Goal: Book appointment/travel/reservation

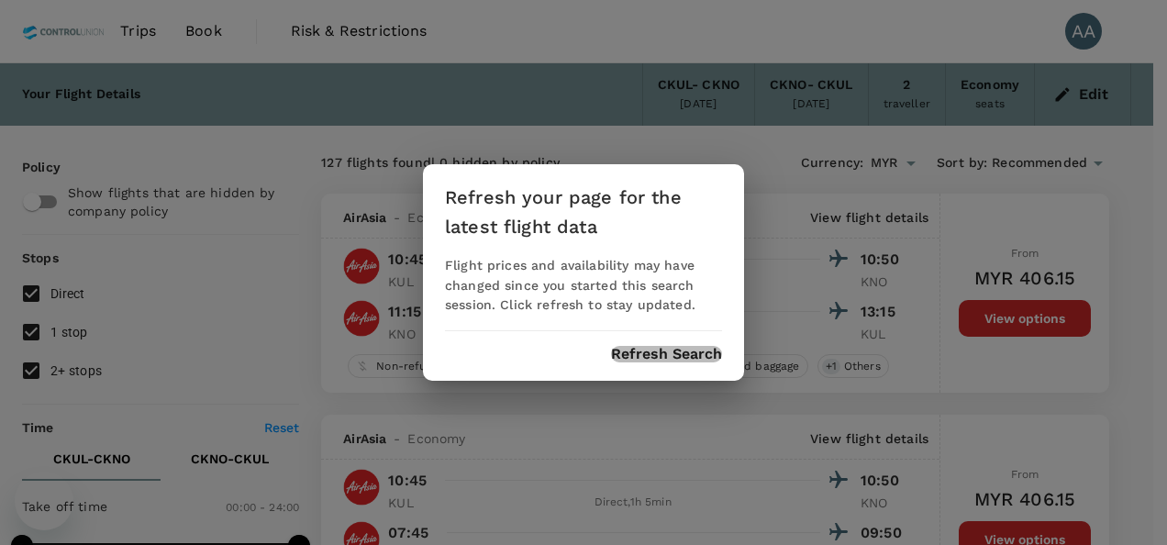
click at [663, 352] on button "Refresh Search" at bounding box center [666, 354] width 111 height 17
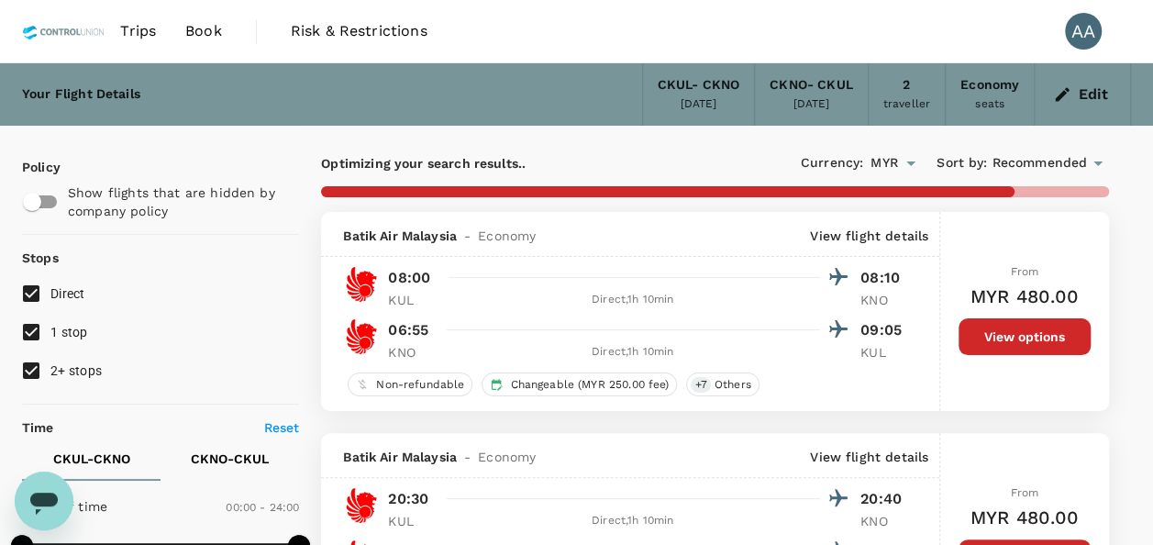
scroll to position [183, 0]
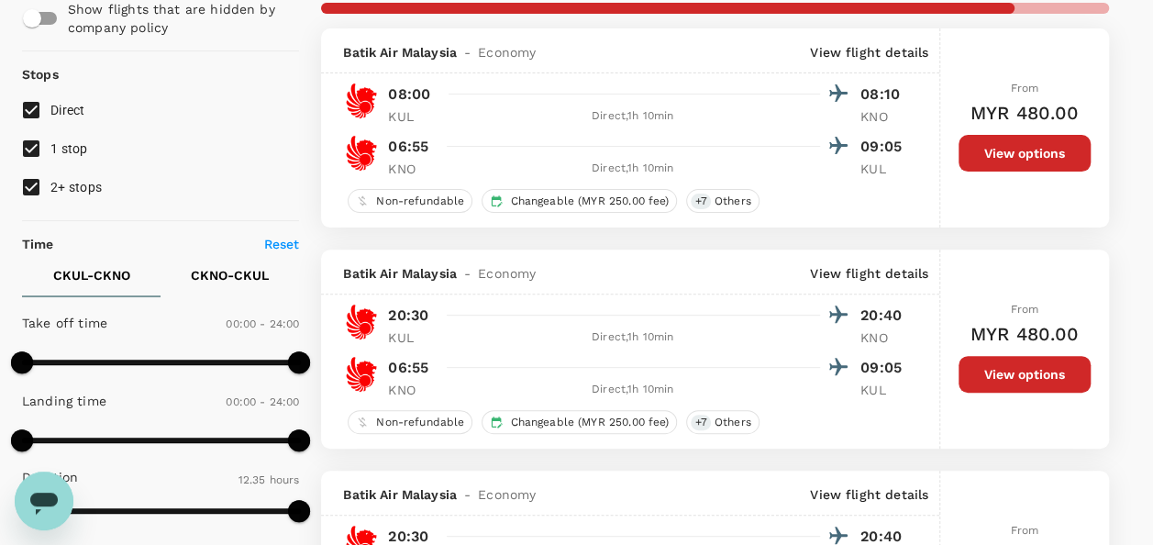
type input "885"
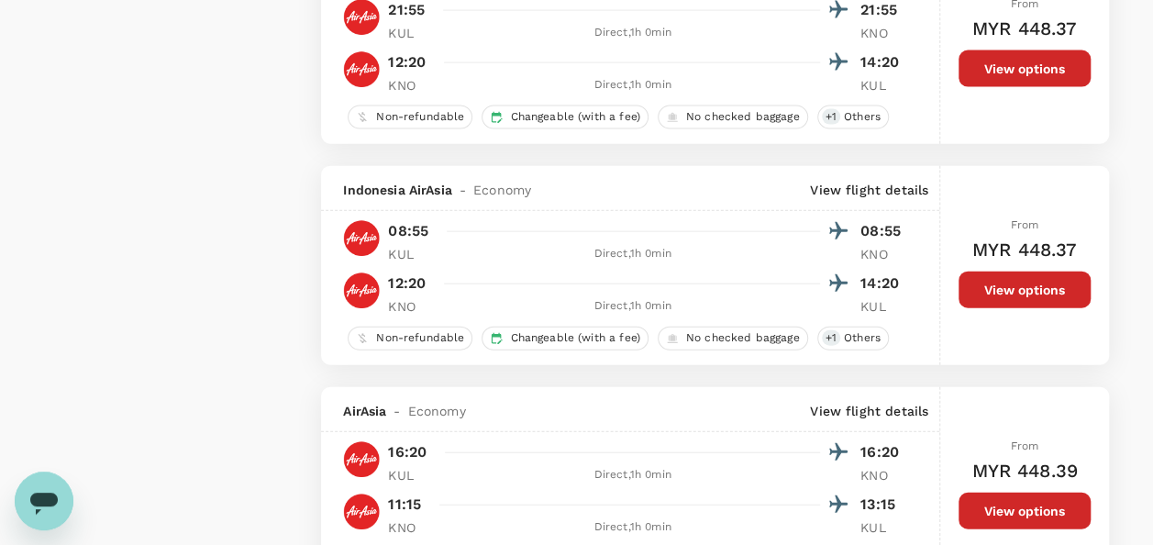
scroll to position [2109, 0]
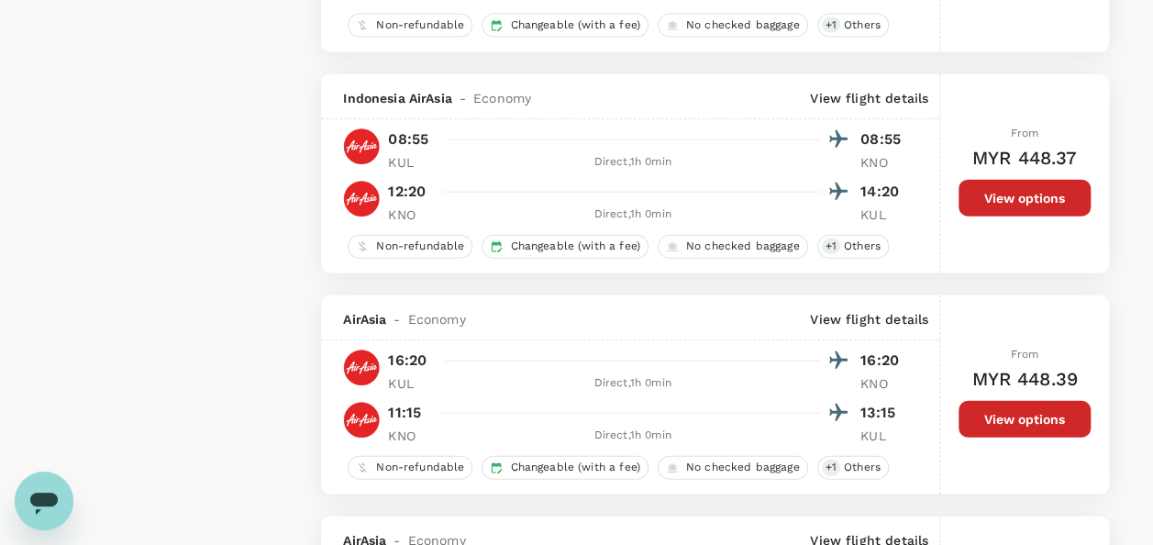
click at [996, 413] on button "View options" at bounding box center [1024, 419] width 132 height 37
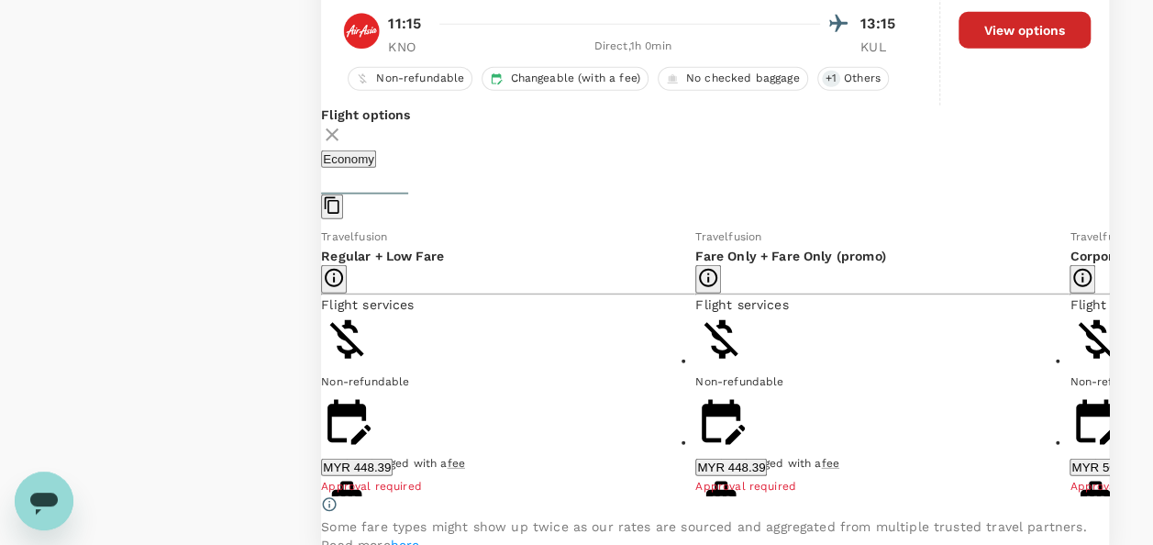
scroll to position [2584, 0]
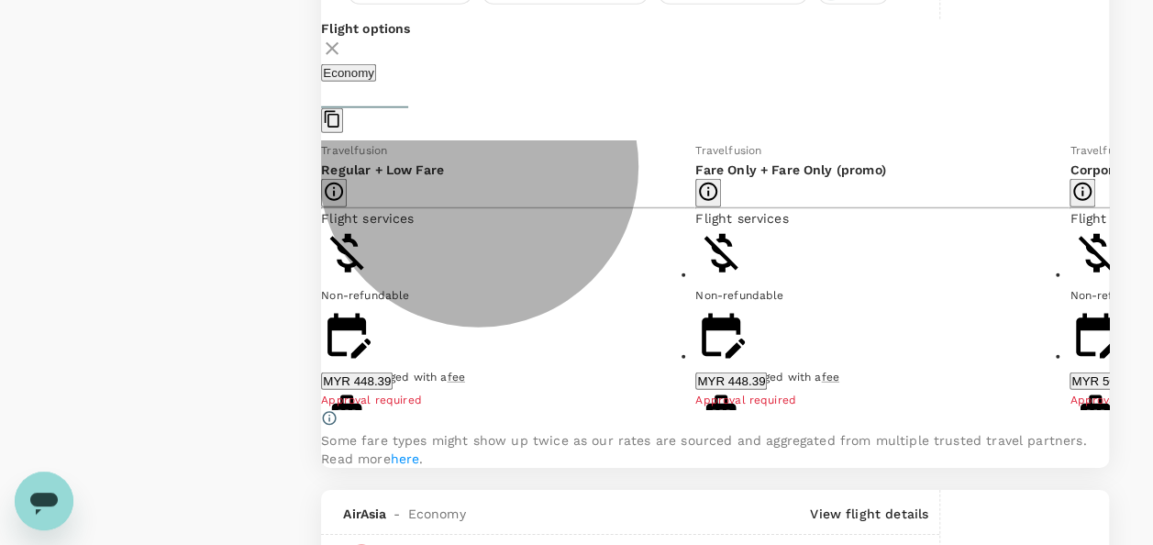
click at [393, 390] on button "MYR 448.39" at bounding box center [357, 380] width 72 height 17
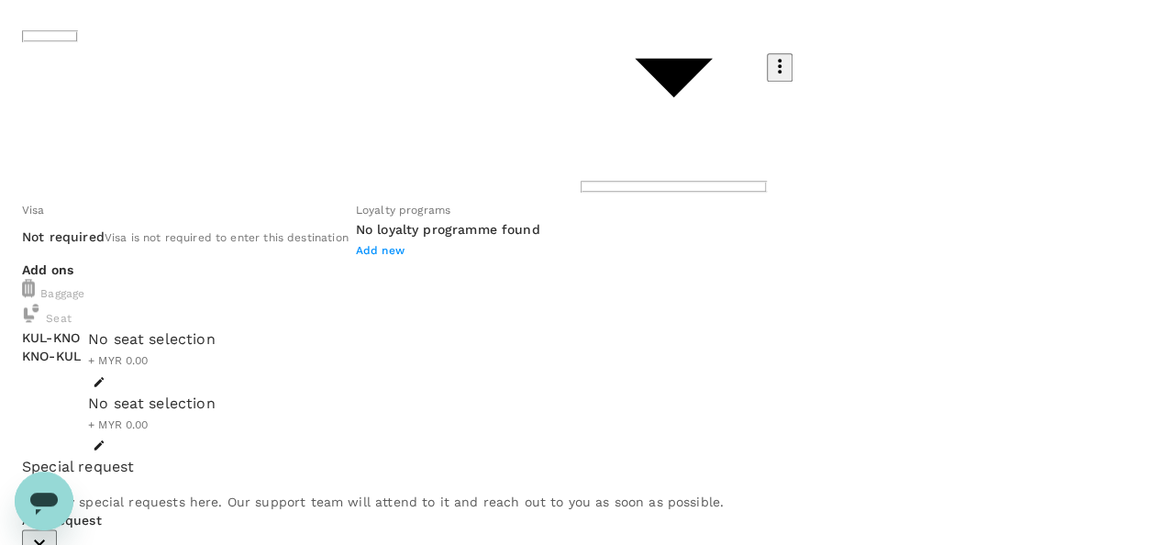
scroll to position [995, 0]
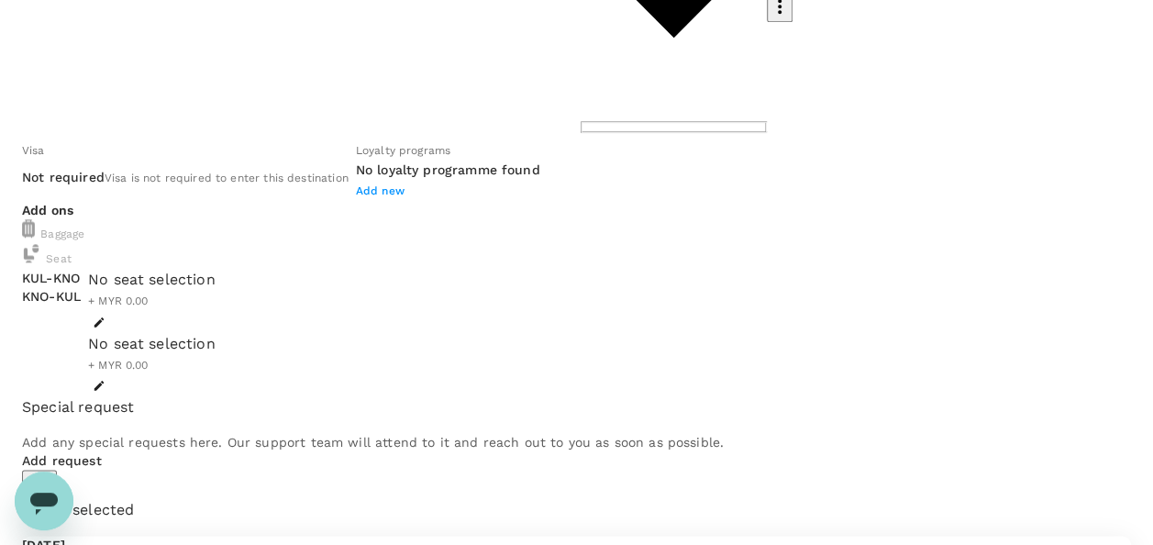
click at [50, 471] on icon "button" at bounding box center [39, 482] width 22 height 22
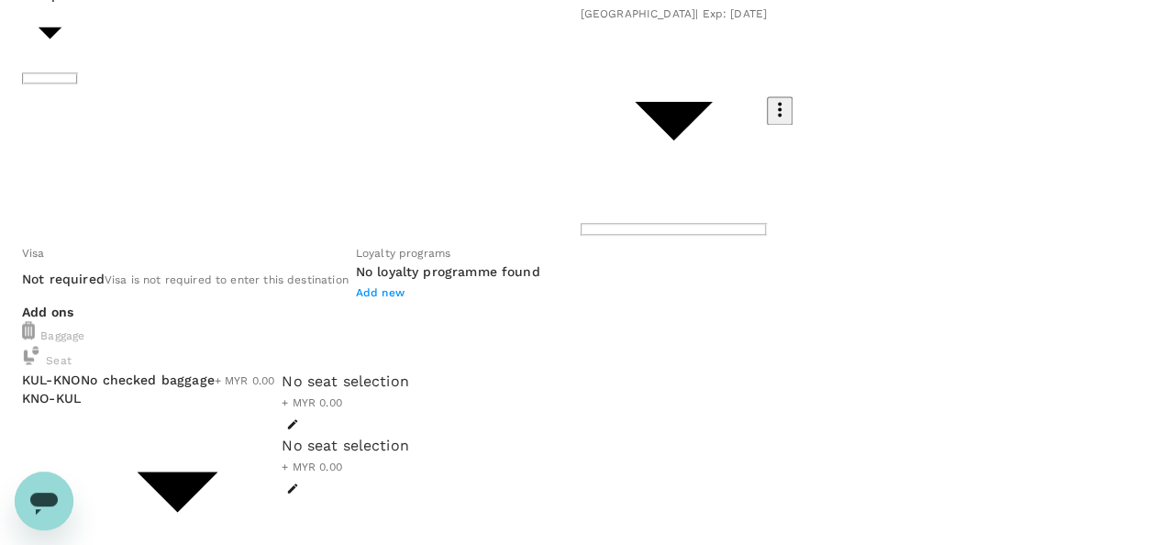
scroll to position [1270, 0]
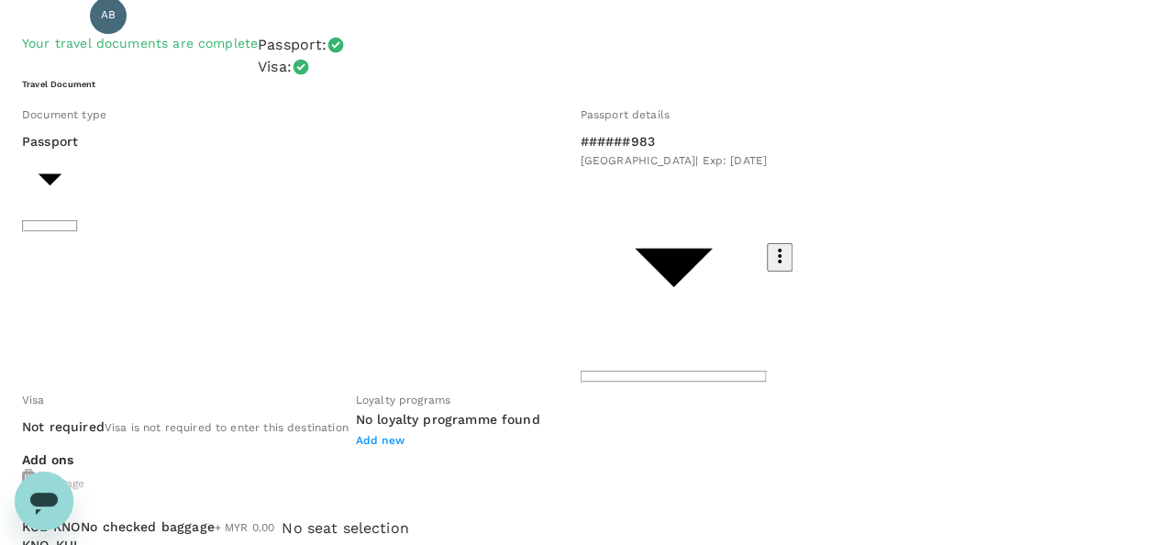
scroll to position [183, 0]
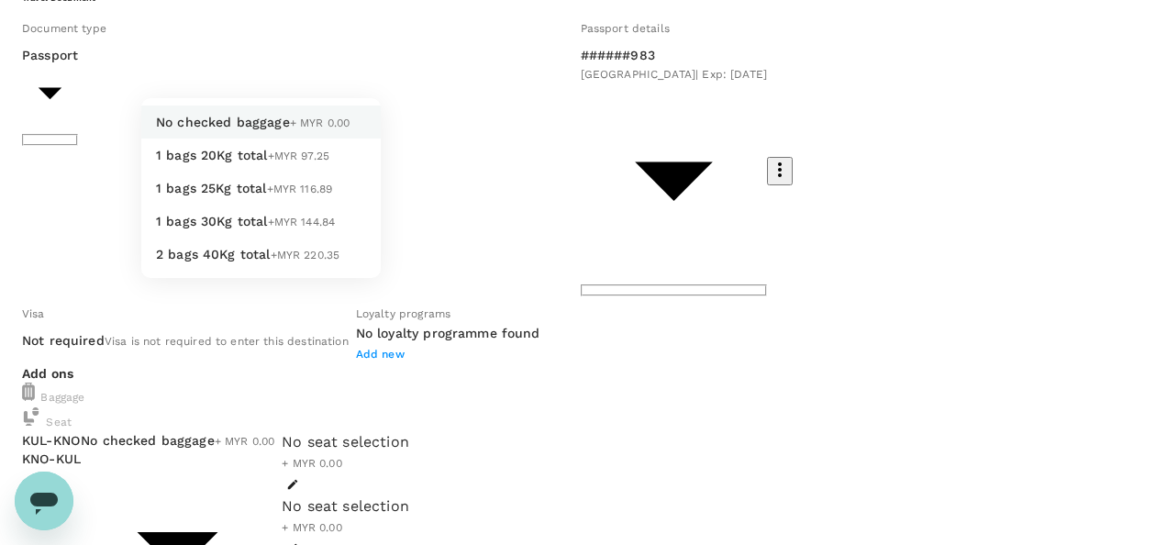
click at [239, 162] on span "1 bags 20Kg total" at bounding box center [212, 155] width 112 height 15
type input "1 - 97.25"
click at [268, 162] on span "+MYR 79.65" at bounding box center [299, 155] width 63 height 13
type input "1 - 79.65"
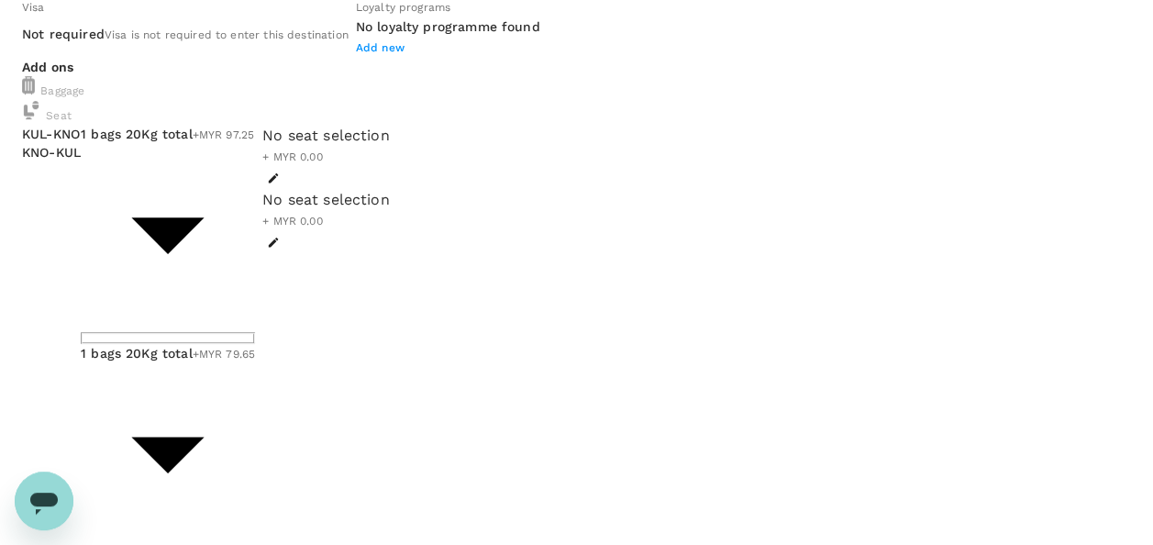
scroll to position [642, 0]
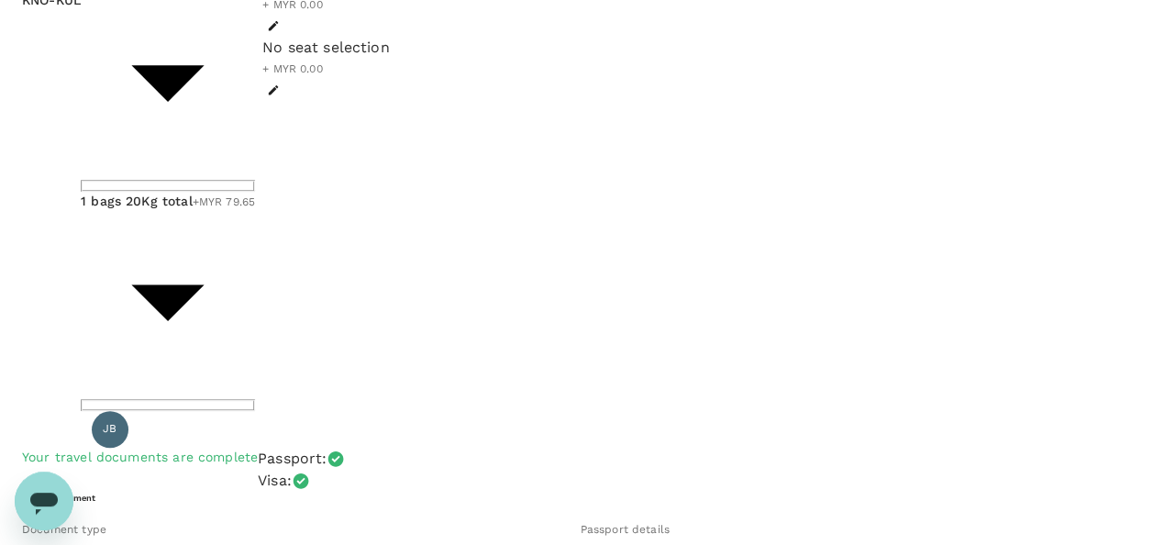
click at [302, 347] on div at bounding box center [583, 272] width 1167 height 545
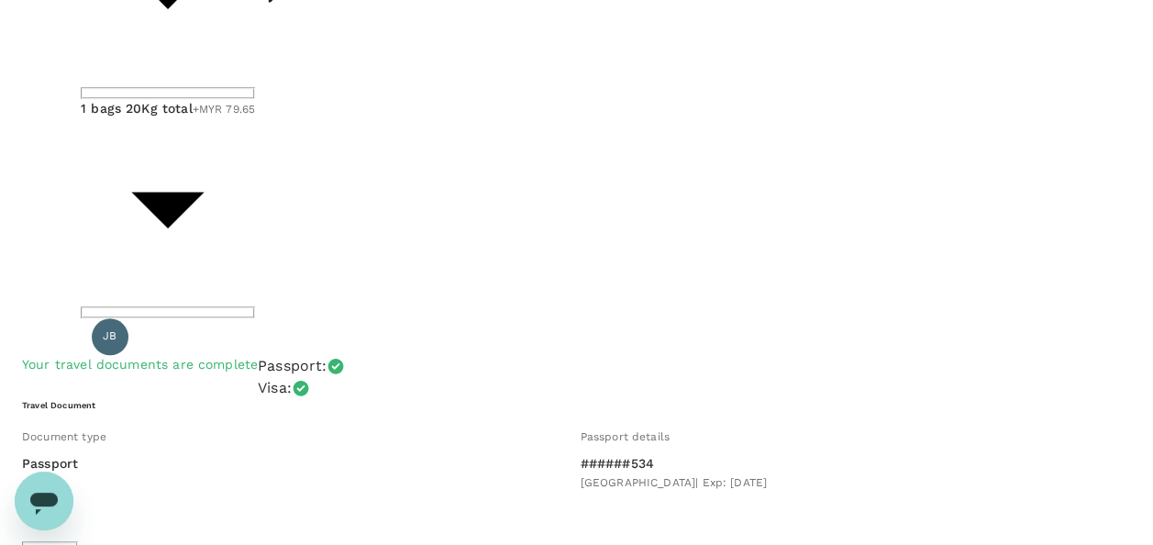
scroll to position [825, 0]
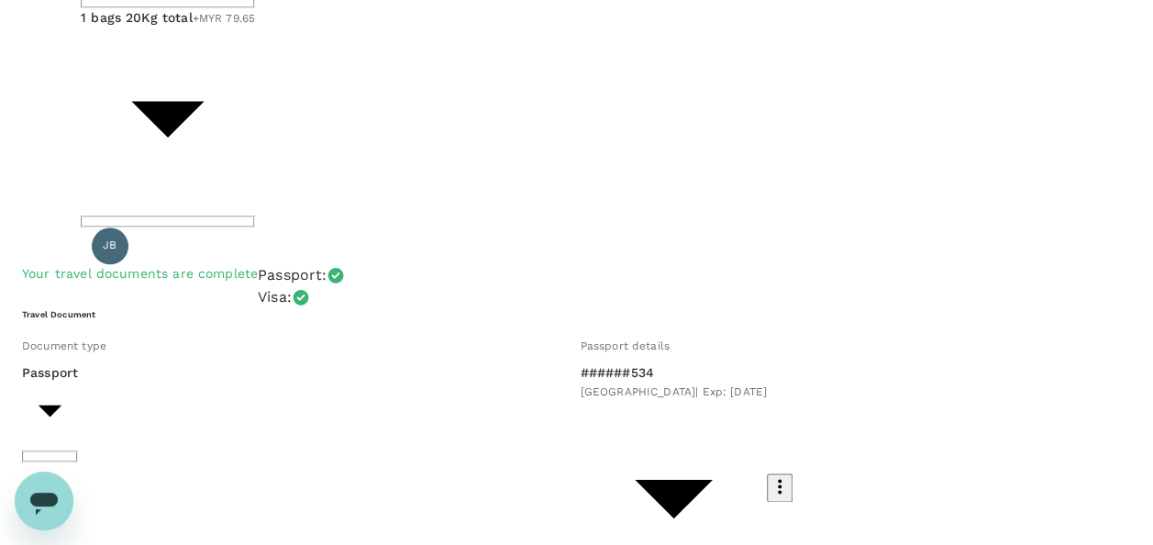
type input "1 - 97.25"
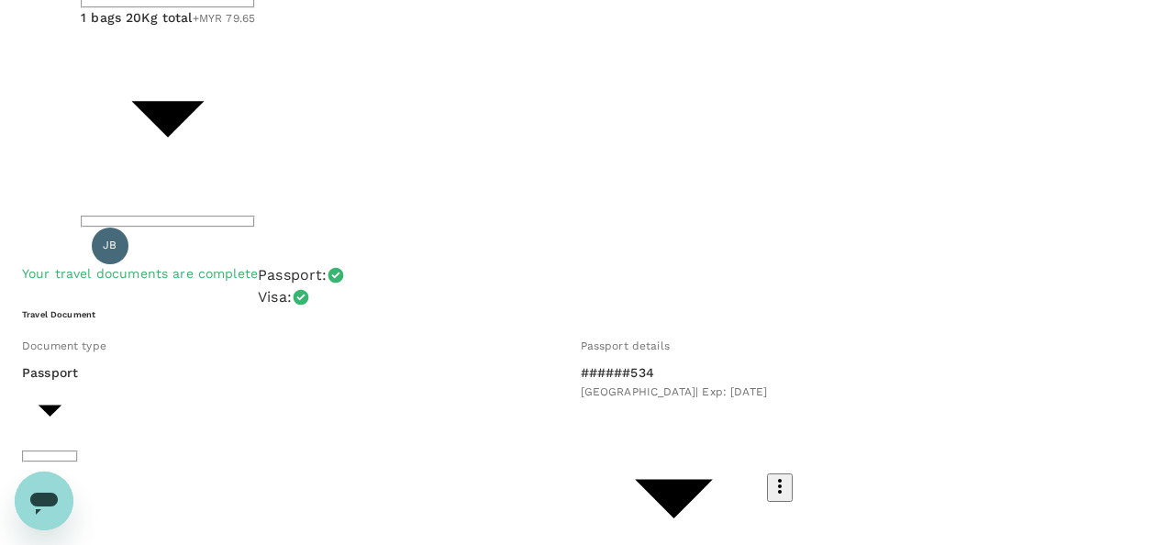
type input "1 - 79.65"
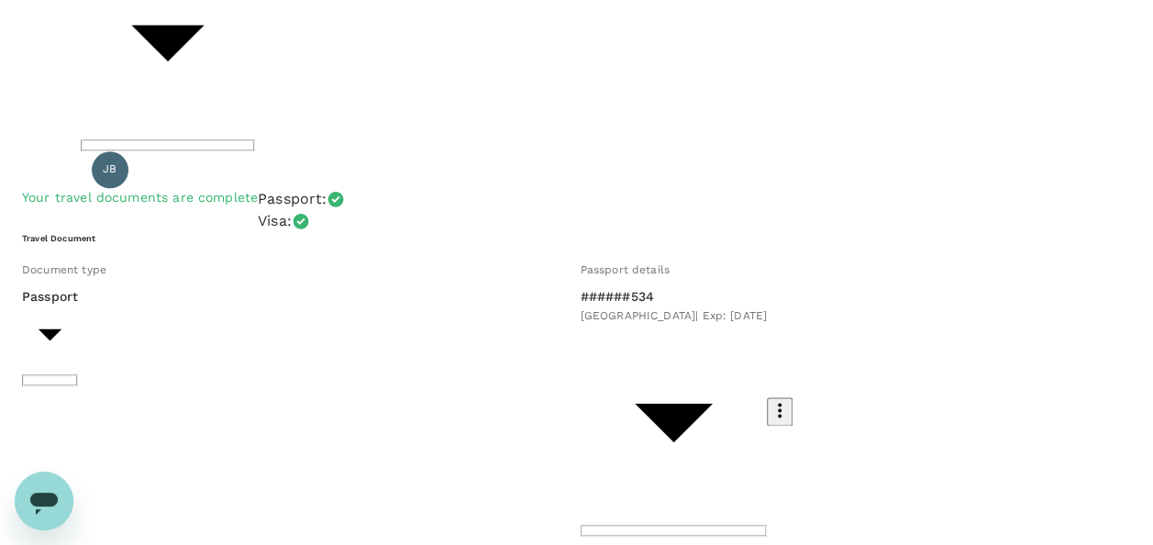
scroll to position [1288, 0]
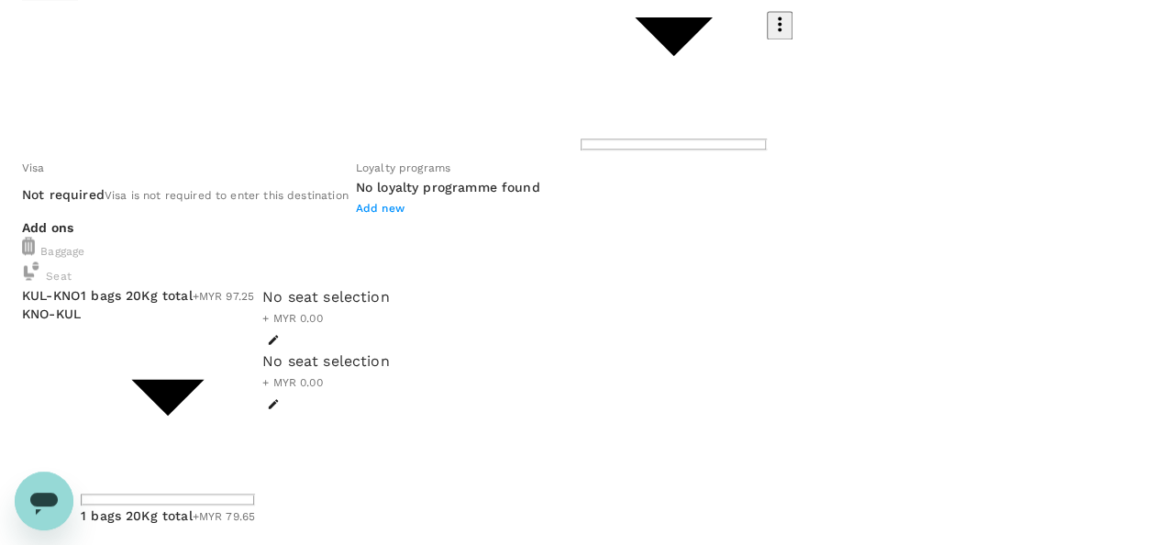
paste textarea "Aisle seat"
type textarea "Aisle seat"
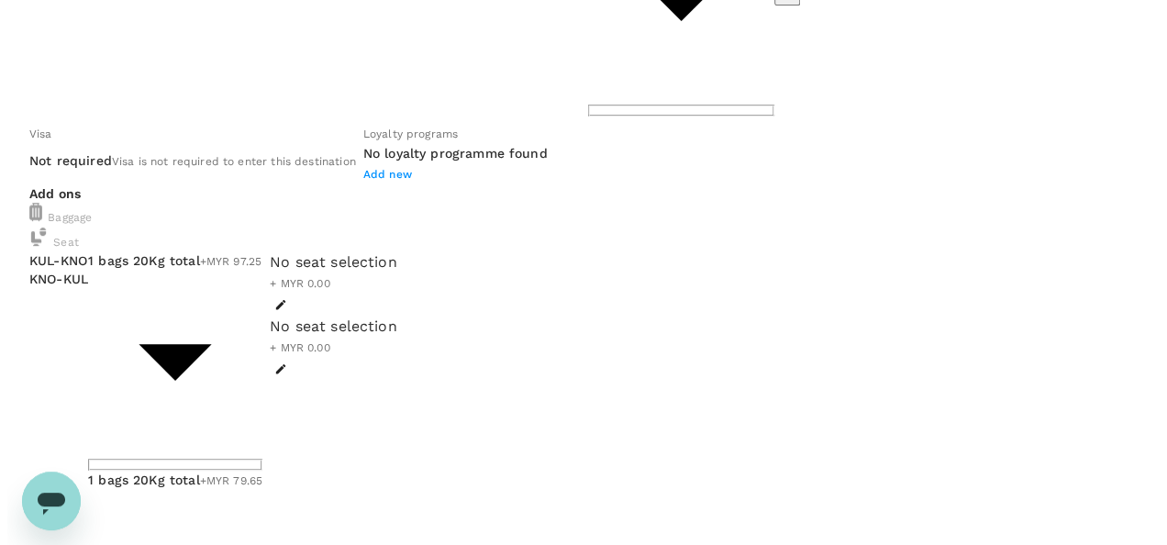
scroll to position [187, 0]
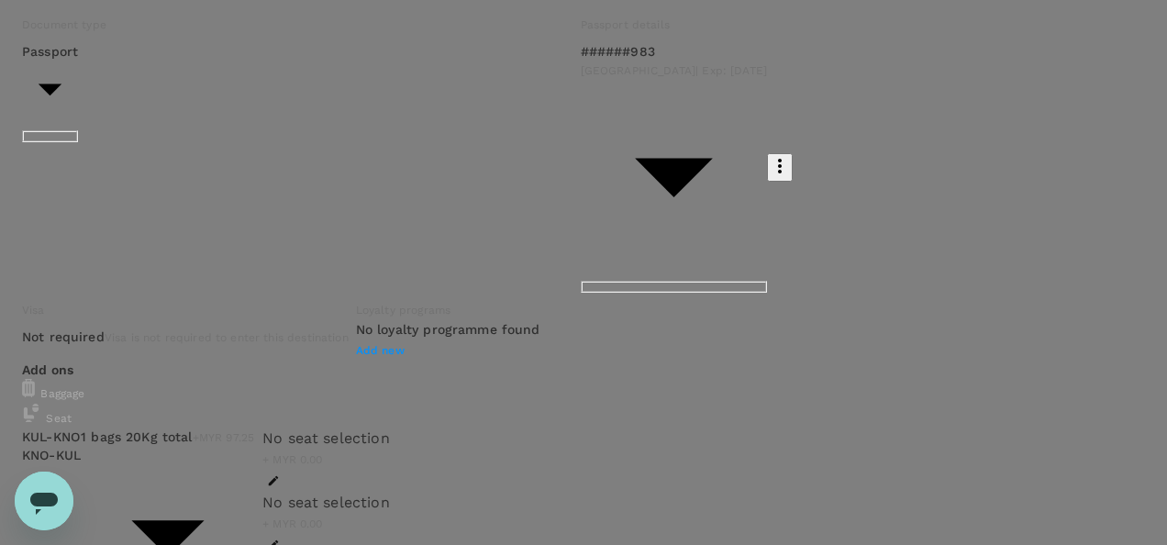
type input "9e254831-a140-43d4-90d9-f4bdc71b84d3"
paste textarea "AD - Jasmandy , Ahmad ; PTPN Unilever VDF Verification (Type 1)"
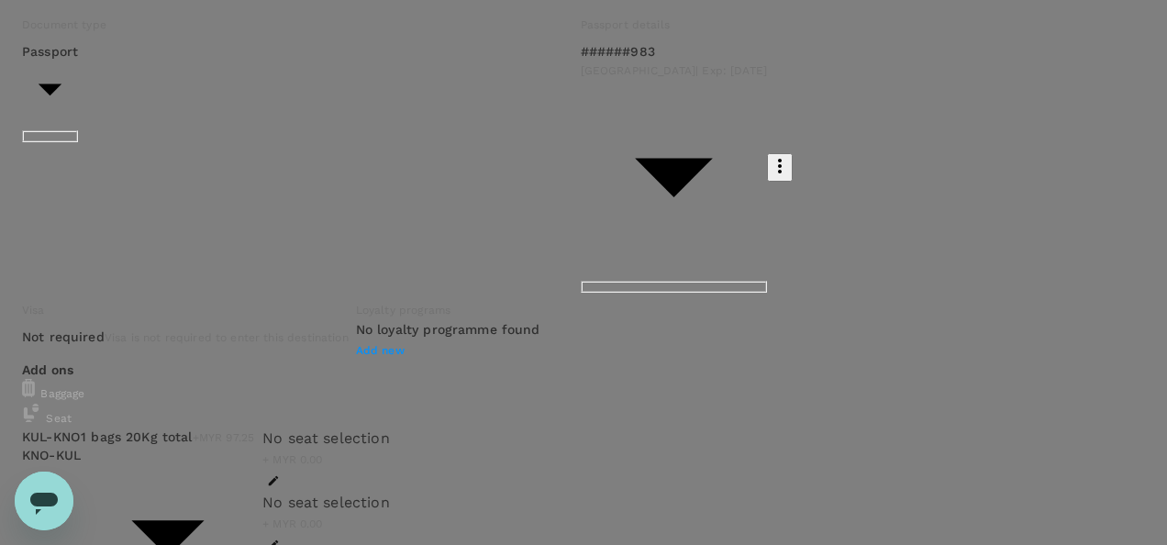
drag, startPoint x: 569, startPoint y: 300, endPoint x: 276, endPoint y: 303, distance: 292.6
paste textarea "PTPN Unilever VDF Verification (Type 1)"
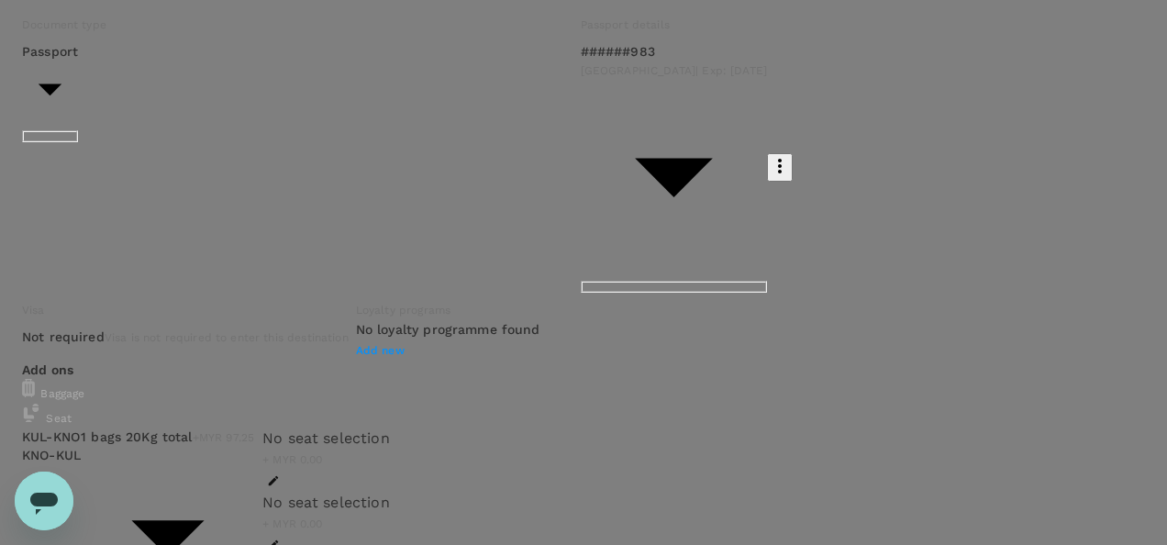
drag, startPoint x: 130, startPoint y: 364, endPoint x: 21, endPoint y: 284, distance: 135.2
type textarea "Auditor : Jasmandy , Ahmad Site : PTPN Unilever VDF Verification (Type 1) Cost …"
